Goal: Check status: Check status

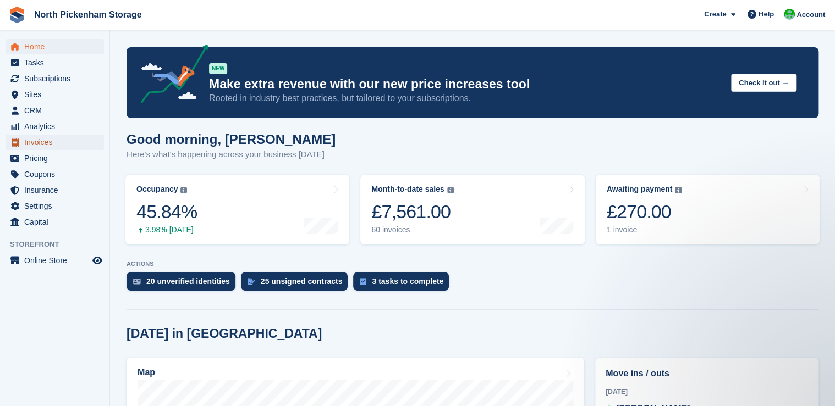
click at [38, 145] on span "Invoices" at bounding box center [57, 142] width 66 height 15
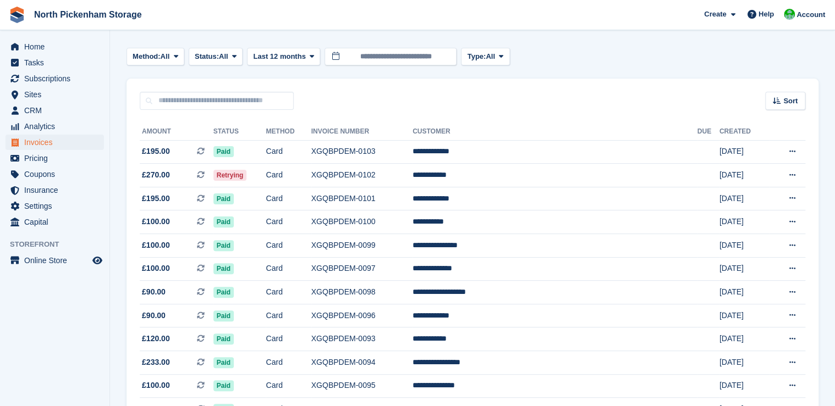
scroll to position [44, 0]
click at [413, 171] on td "XGQBPDEM-0102" at bounding box center [361, 176] width 101 height 24
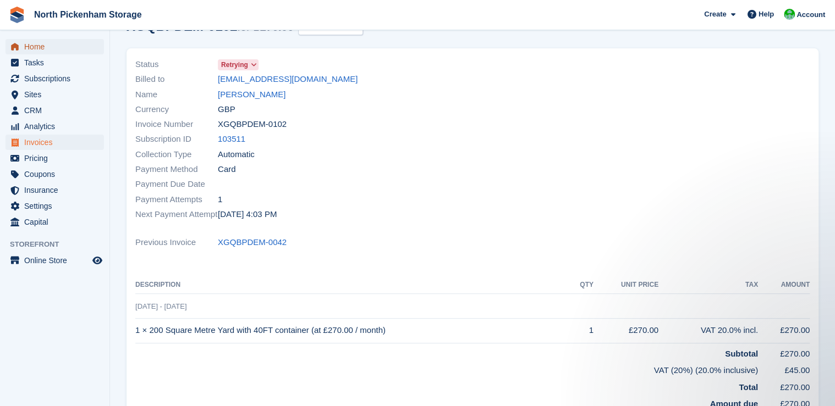
click at [37, 45] on span "Home" at bounding box center [57, 46] width 66 height 15
